Goal: Register for event/course

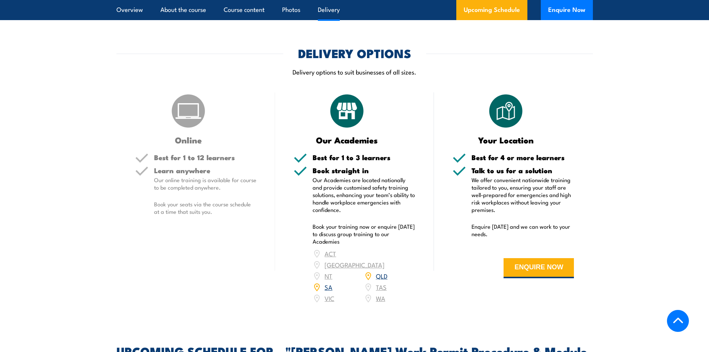
scroll to position [1004, 0]
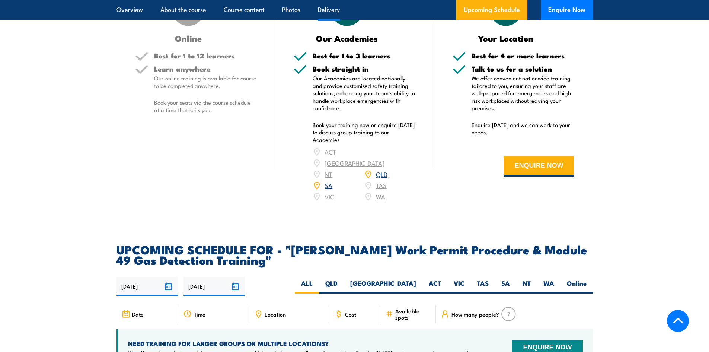
click at [326, 175] on div "ACT [GEOGRAPHIC_DATA] NT [GEOGRAPHIC_DATA] SA TAS [GEOGRAPHIC_DATA] [GEOGRAPHIC…" at bounding box center [363, 174] width 103 height 56
click at [333, 175] on div "ACT [GEOGRAPHIC_DATA] NT [GEOGRAPHIC_DATA] SA TAS [GEOGRAPHIC_DATA] [GEOGRAPHIC…" at bounding box center [363, 174] width 103 height 56
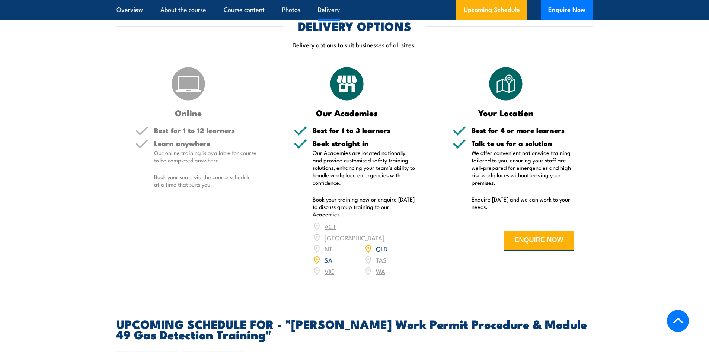
scroll to position [1190, 0]
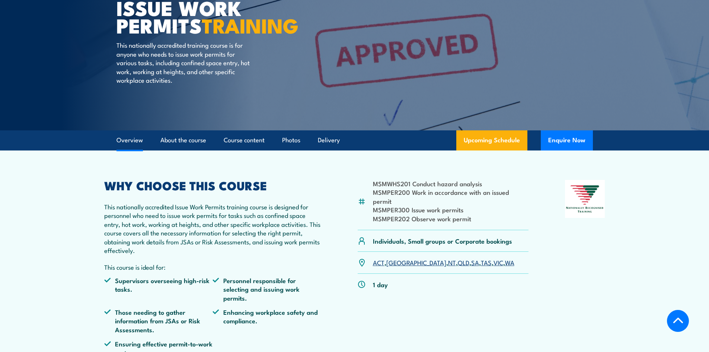
scroll to position [149, 0]
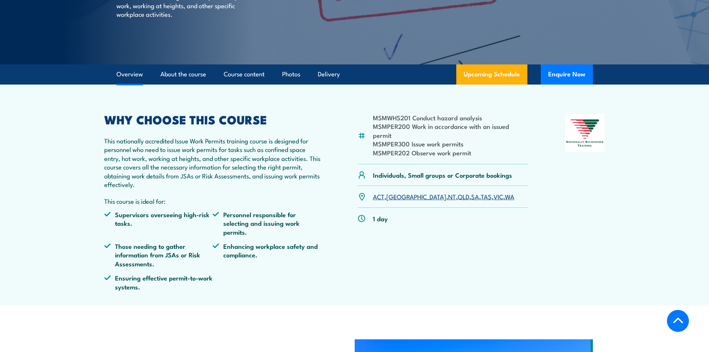
click at [493, 192] on link "VIC" at bounding box center [498, 196] width 10 height 9
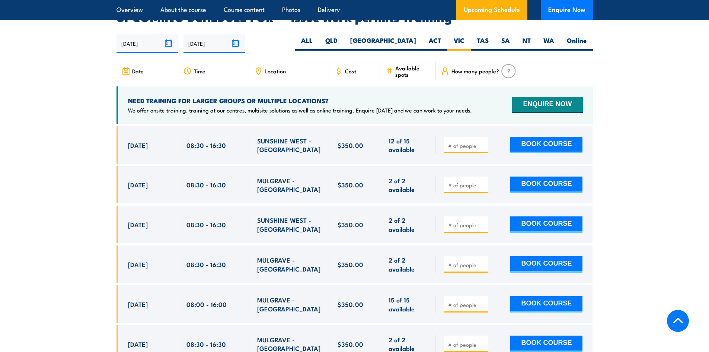
scroll to position [1250, 0]
drag, startPoint x: 477, startPoint y: 132, endPoint x: 434, endPoint y: 128, distance: 43.3
click at [434, 128] on div "29 Sep, 2025, 08:30 - 08:30" at bounding box center [354, 145] width 476 height 38
click at [471, 141] on input "number" at bounding box center [466, 144] width 37 height 7
